Goal: Task Accomplishment & Management: Manage account settings

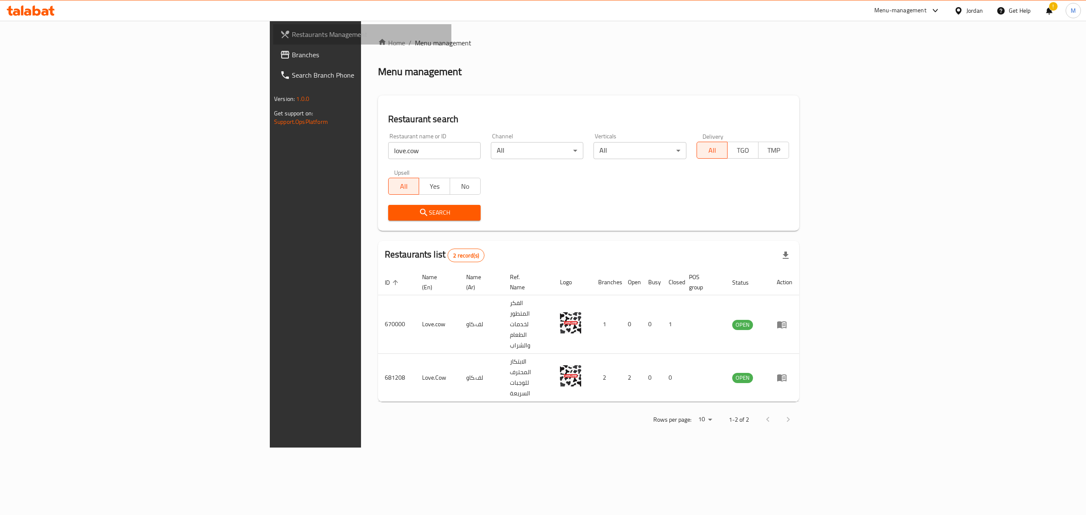
click at [292, 36] on span "Restaurants Management" at bounding box center [368, 34] width 153 height 10
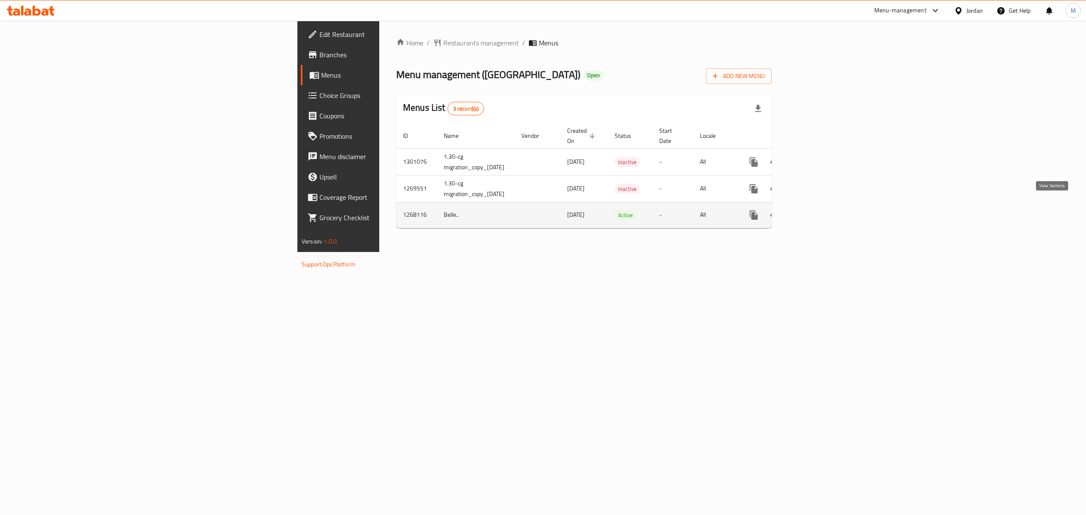
click at [818, 211] on icon "enhanced table" at bounding box center [815, 215] width 8 height 8
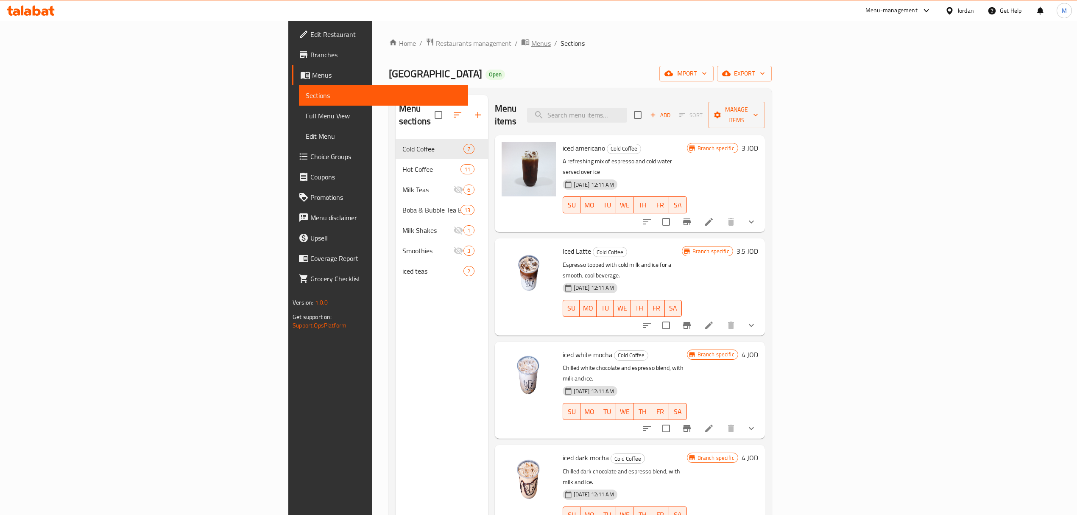
click at [531, 48] on span "Menus" at bounding box center [541, 43] width 20 height 10
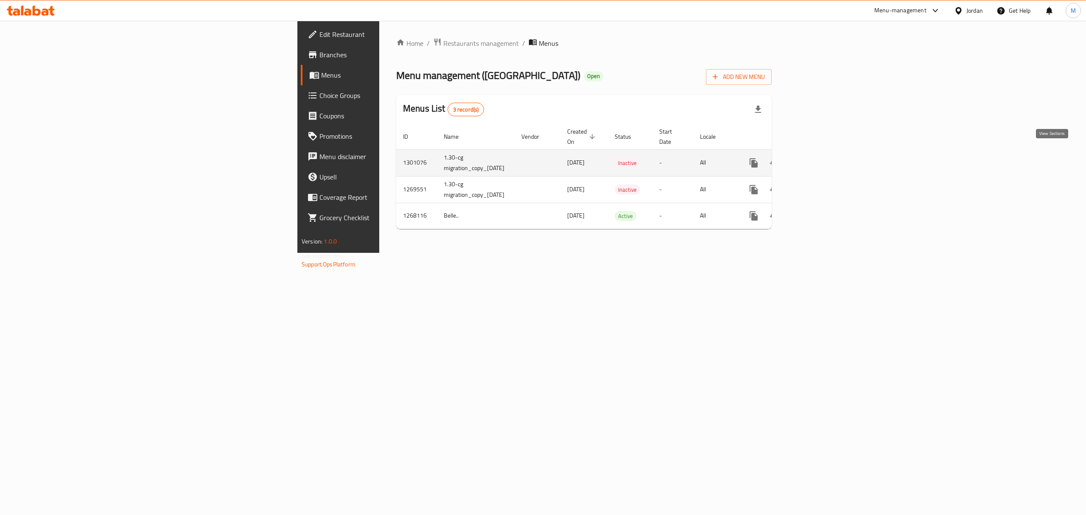
click at [820, 158] on icon "enhanced table" at bounding box center [815, 163] width 10 height 10
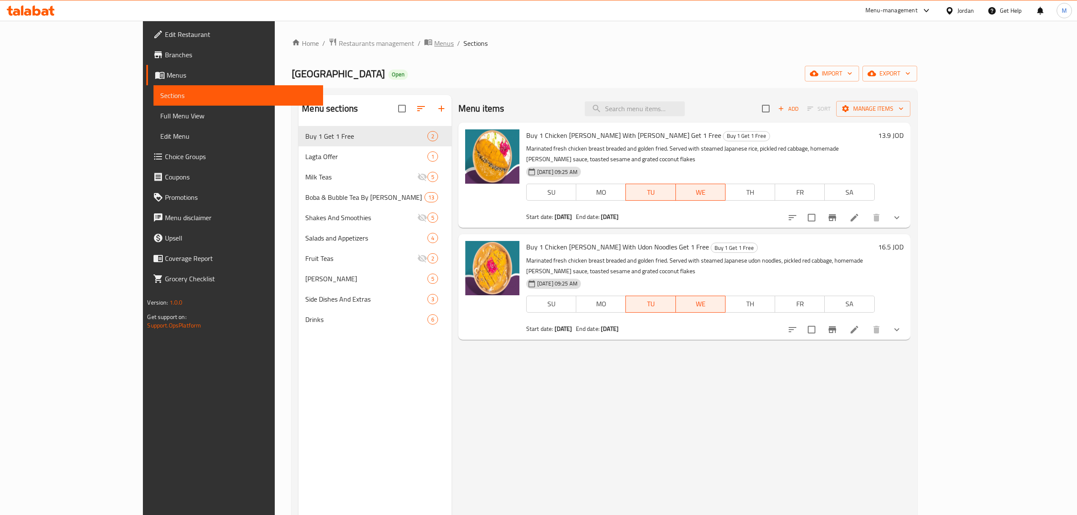
click at [434, 41] on span "Menus" at bounding box center [444, 43] width 20 height 10
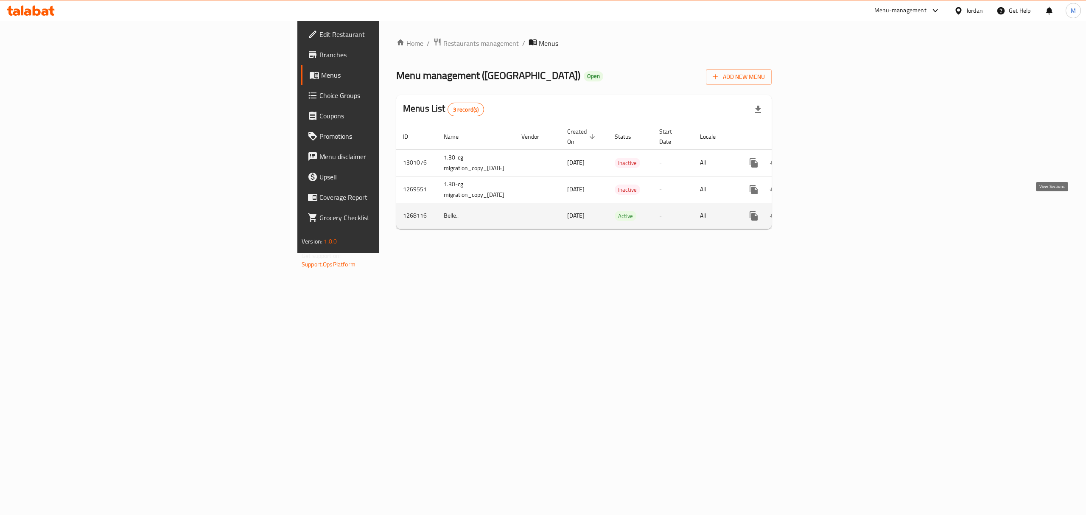
click at [820, 211] on icon "enhanced table" at bounding box center [815, 216] width 10 height 10
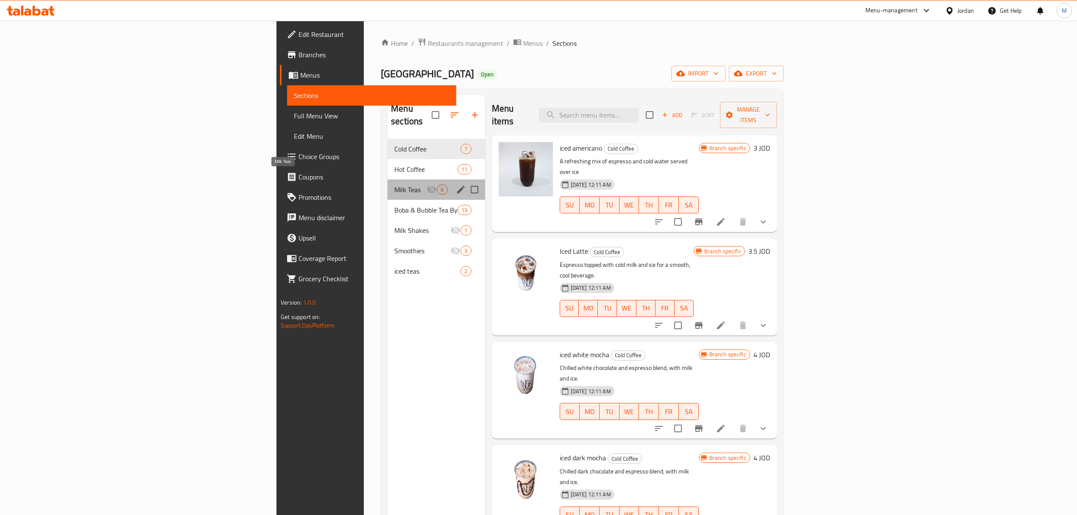
click at [394, 184] on span "Milk Teas" at bounding box center [410, 189] width 32 height 10
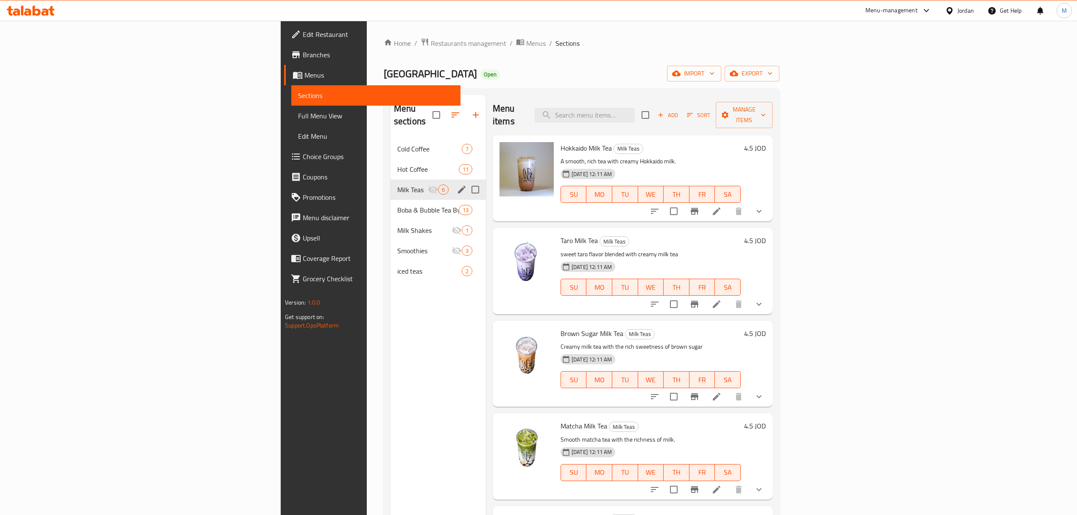
click at [466, 181] on input "Menu sections" at bounding box center [475, 190] width 18 height 18
checkbox input "true"
click at [457, 184] on icon "edit" at bounding box center [462, 189] width 10 height 10
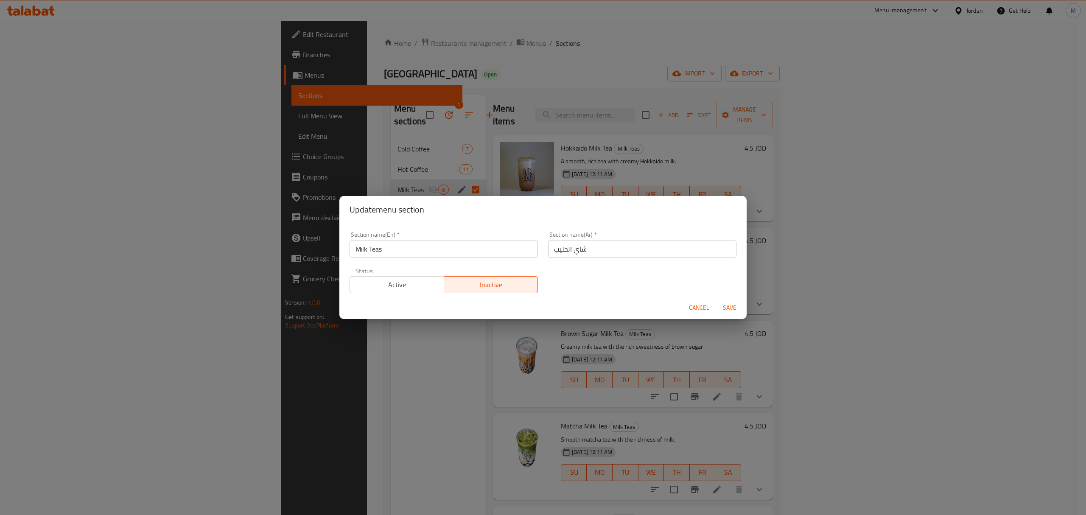
click at [406, 279] on span "Active" at bounding box center [396, 285] width 87 height 12
click at [733, 309] on span "Save" at bounding box center [729, 307] width 20 height 11
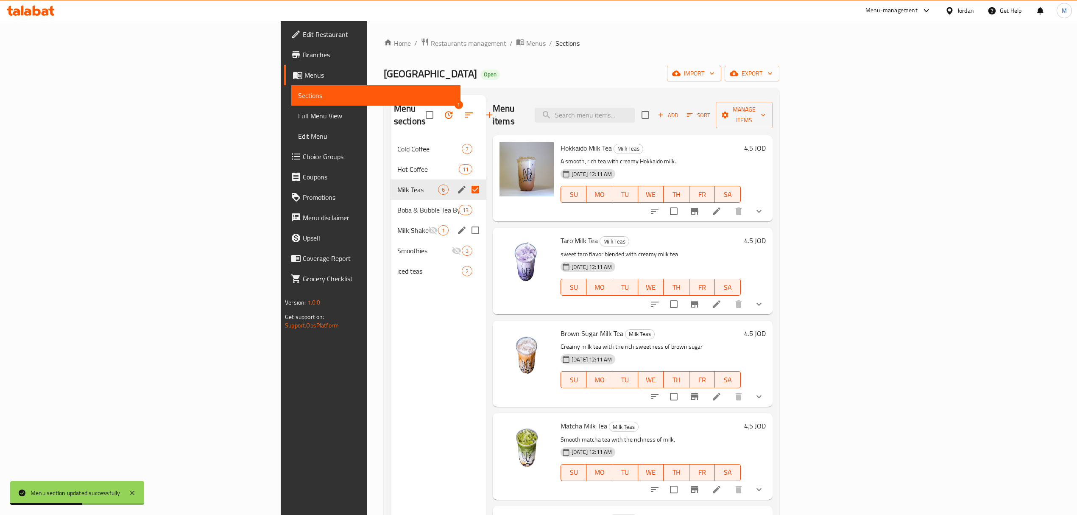
click at [457, 225] on icon "edit" at bounding box center [462, 230] width 10 height 10
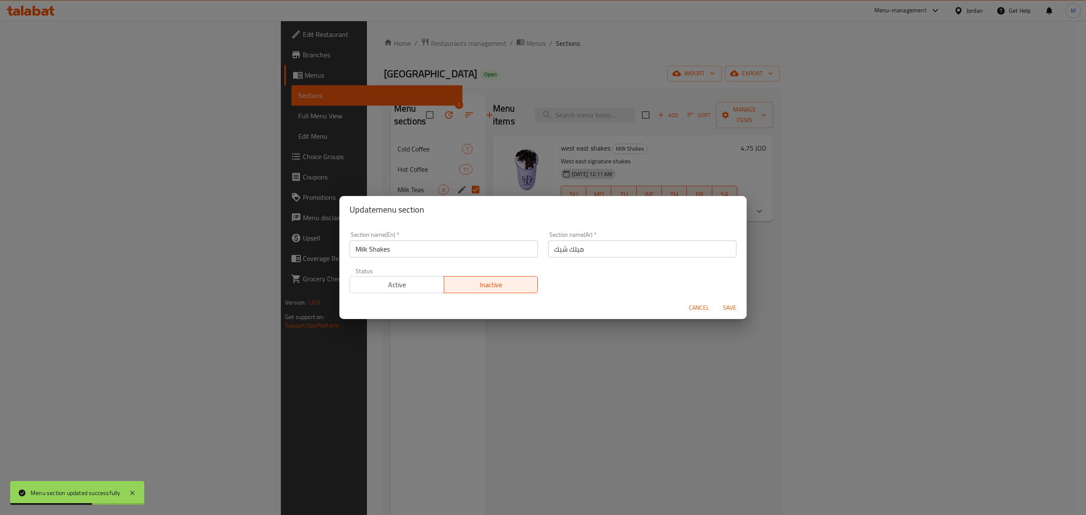
click at [406, 279] on span "Active" at bounding box center [396, 285] width 87 height 12
click at [737, 306] on span "Save" at bounding box center [729, 307] width 20 height 11
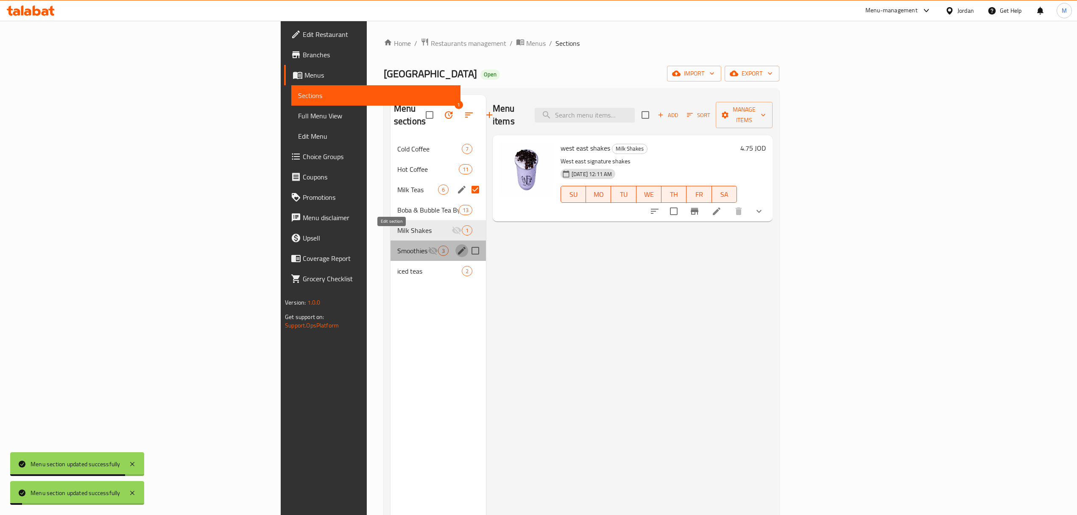
click at [457, 246] on icon "edit" at bounding box center [462, 251] width 10 height 10
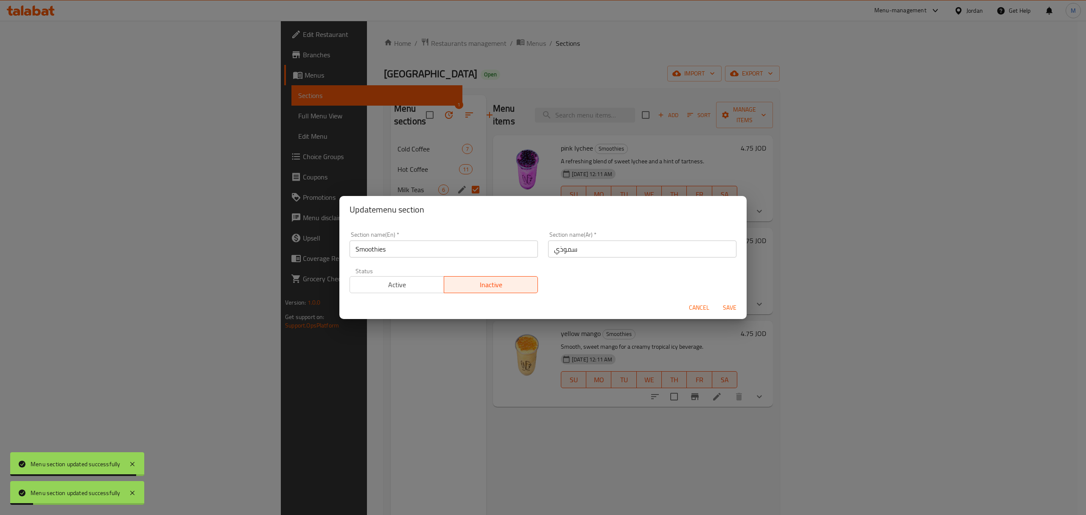
click at [391, 275] on div "Active Inactive" at bounding box center [443, 280] width 188 height 25
click at [389, 280] on span "Active" at bounding box center [396, 285] width 87 height 12
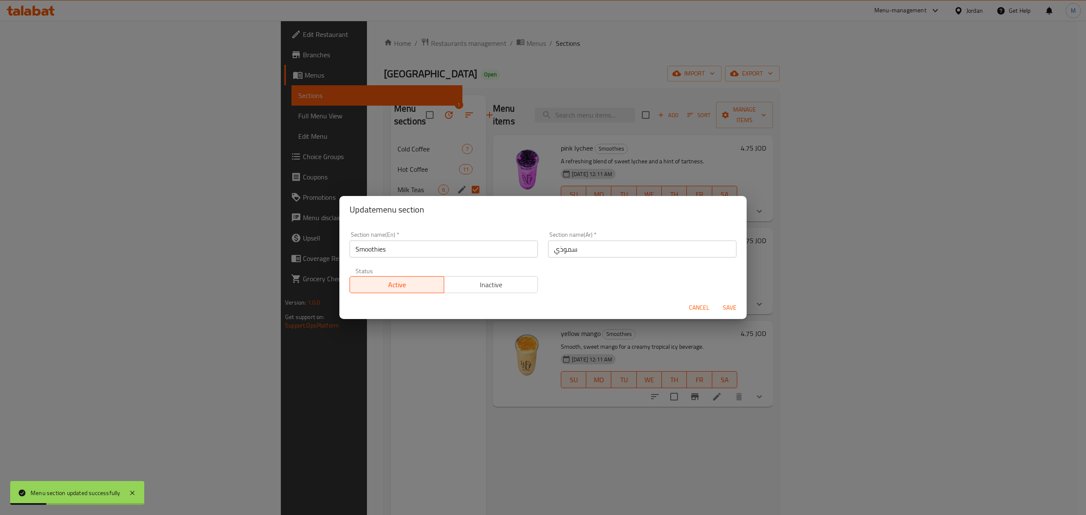
click at [732, 309] on span "Save" at bounding box center [729, 307] width 20 height 11
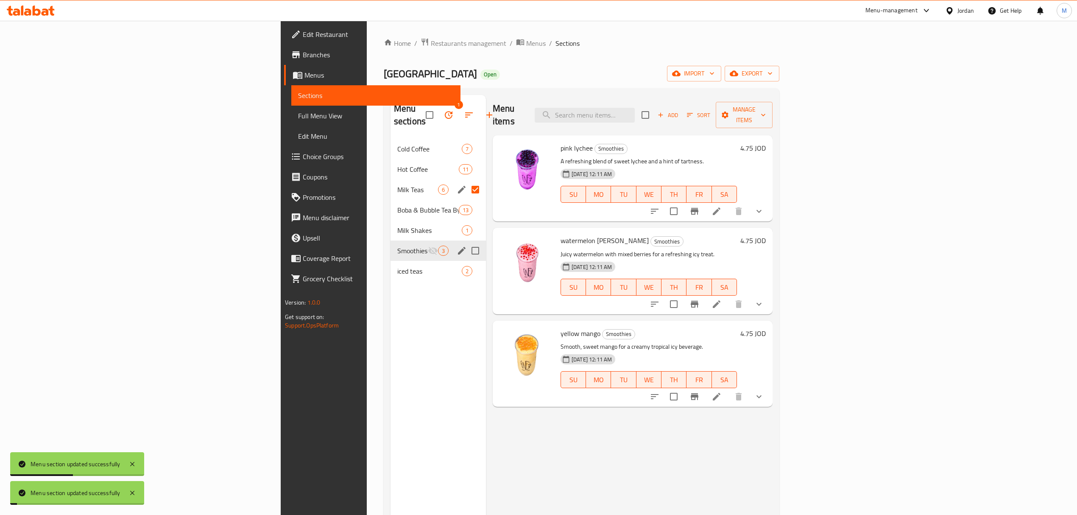
click at [391, 372] on div "Menu sections 1 Cold Coffee 7 Hot Coffee 11 Milk Teas 6 Boba & Bubble Tea By [P…" at bounding box center [438, 352] width 95 height 515
